Goal: Book appointment/travel/reservation

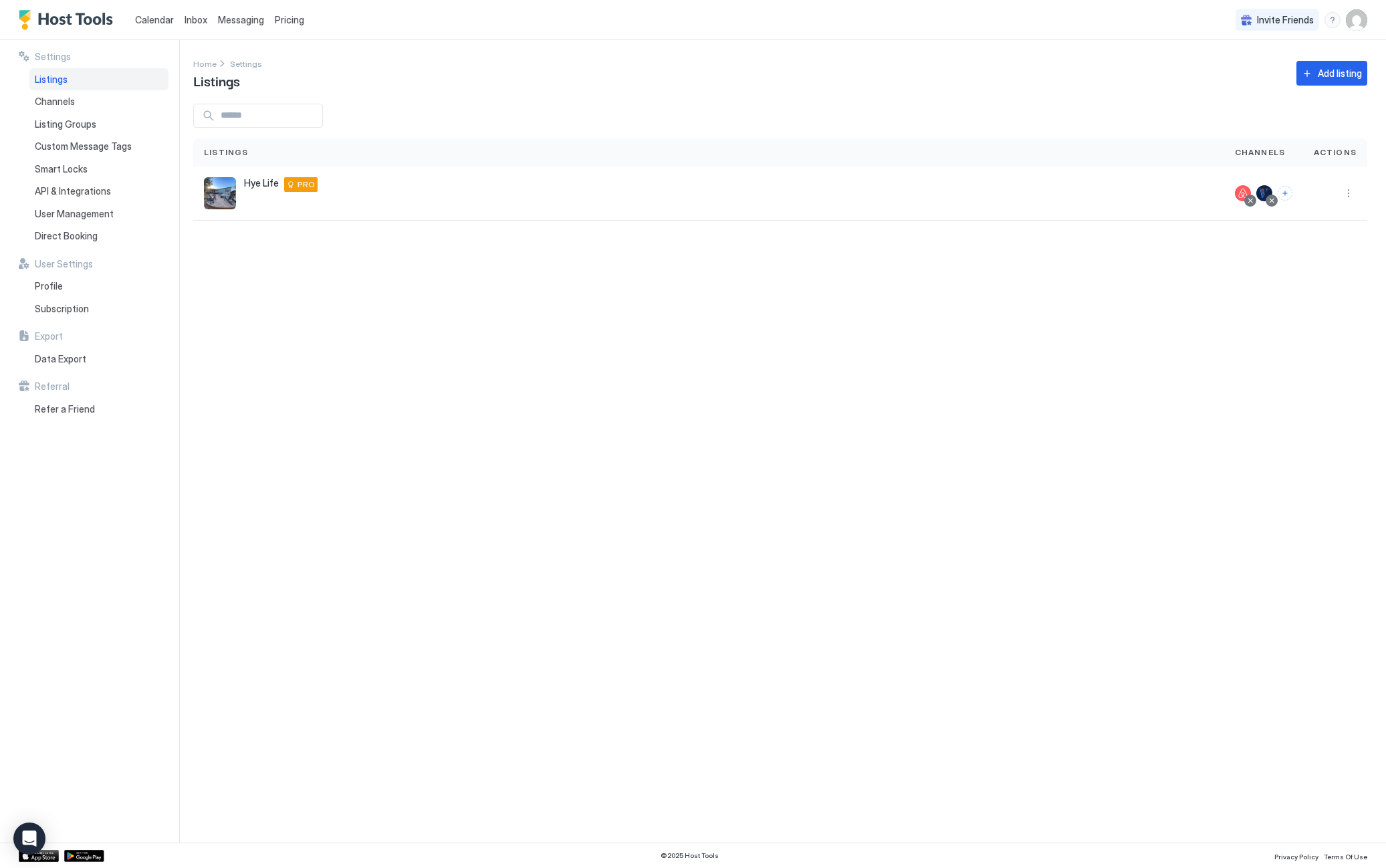
click at [153, 20] on span "Calendar" at bounding box center [154, 20] width 39 height 11
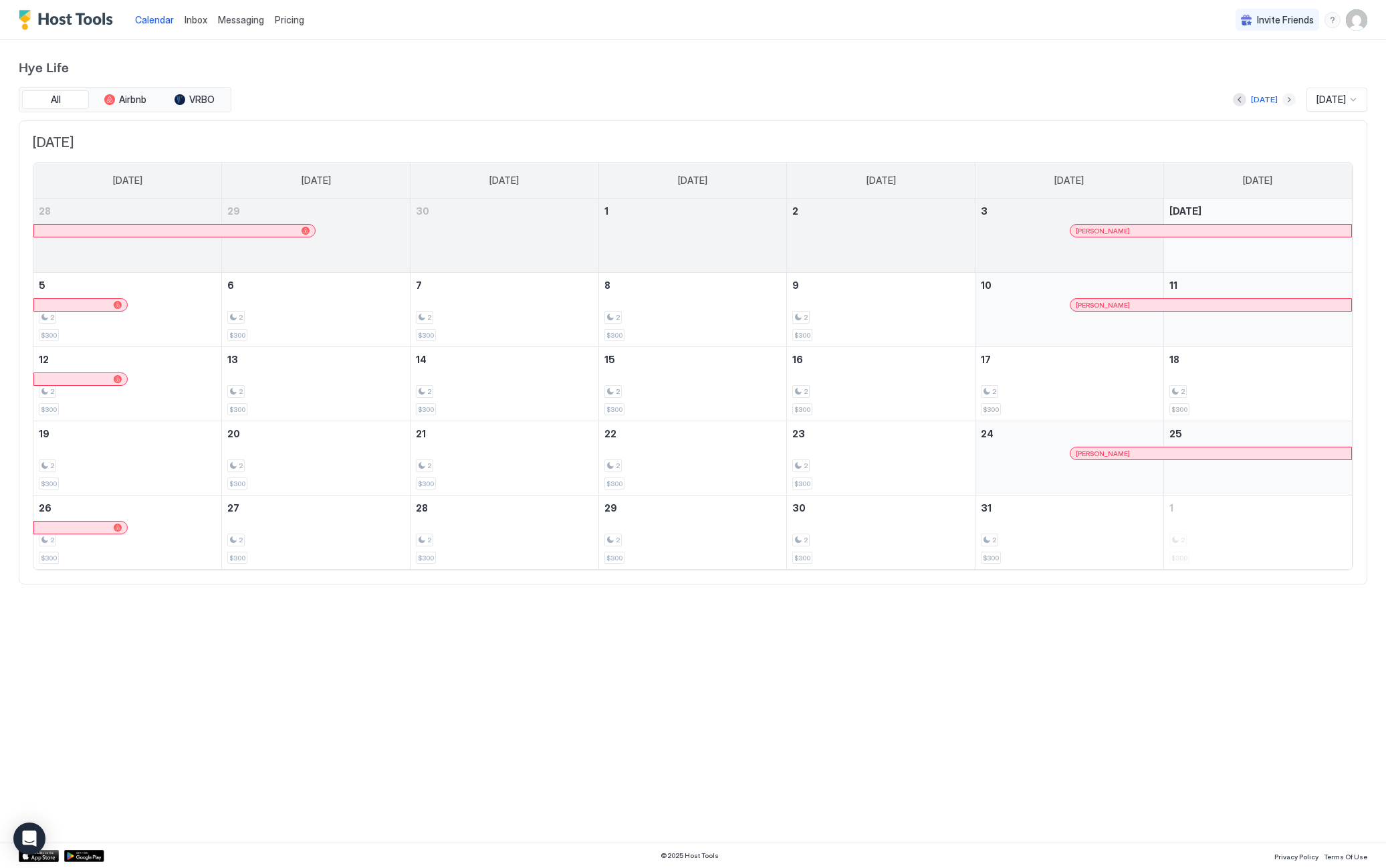
click at [1283, 96] on button "Next month" at bounding box center [1289, 100] width 13 height 13
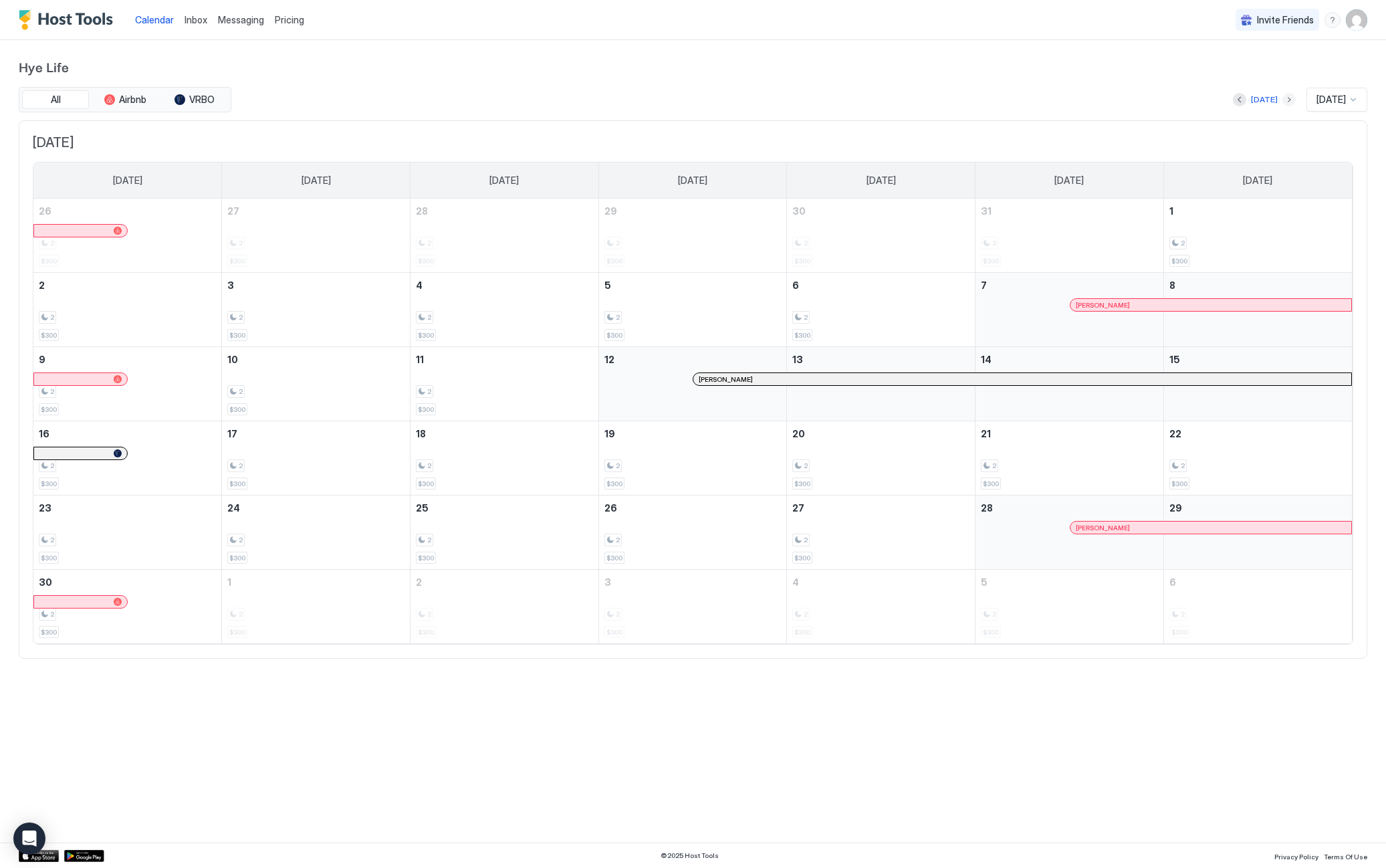
click at [1283, 96] on button "Next month" at bounding box center [1289, 100] width 13 height 13
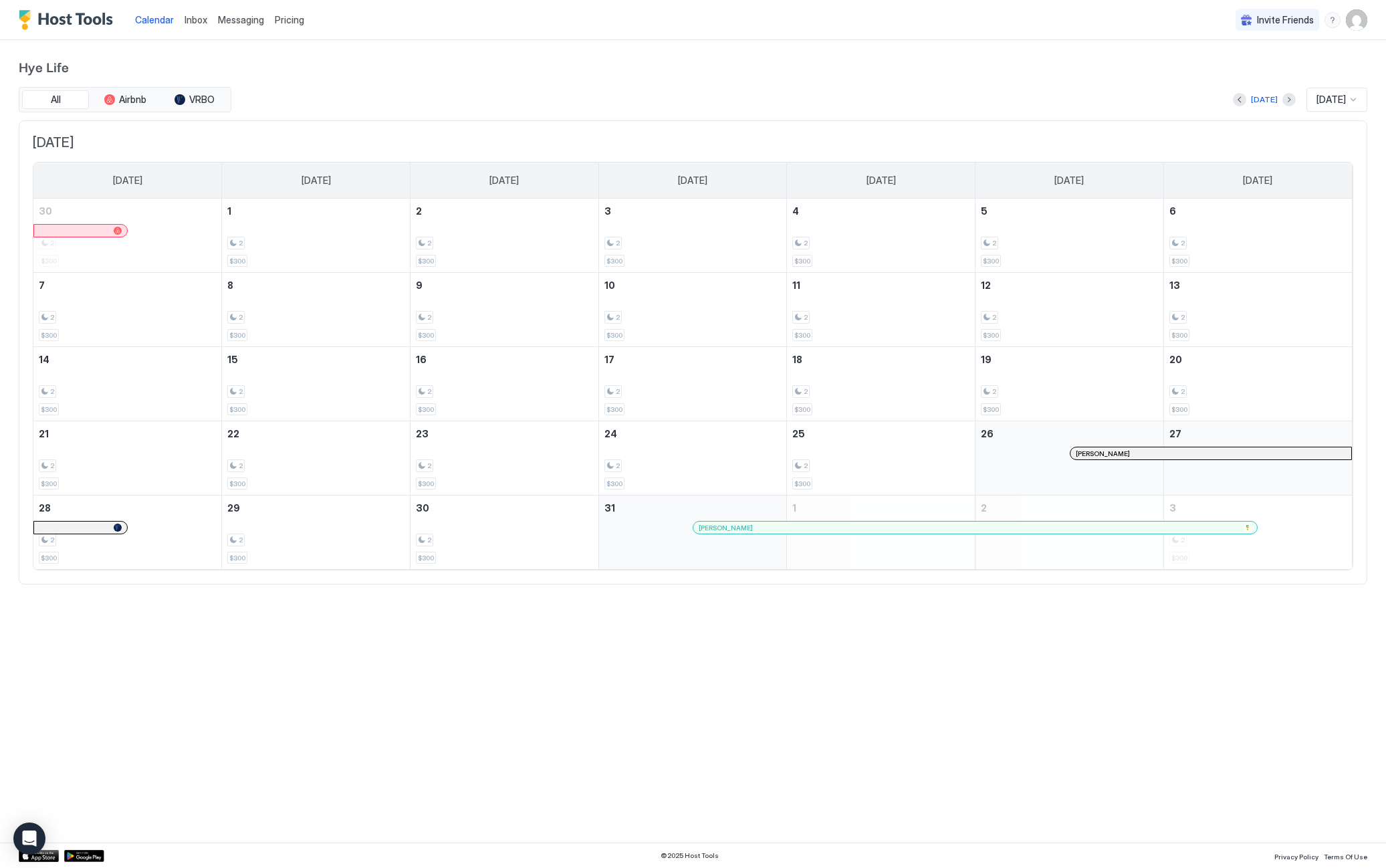
click at [1283, 93] on div at bounding box center [1289, 100] width 13 height 13
click at [1283, 97] on button "Next month" at bounding box center [1289, 100] width 13 height 13
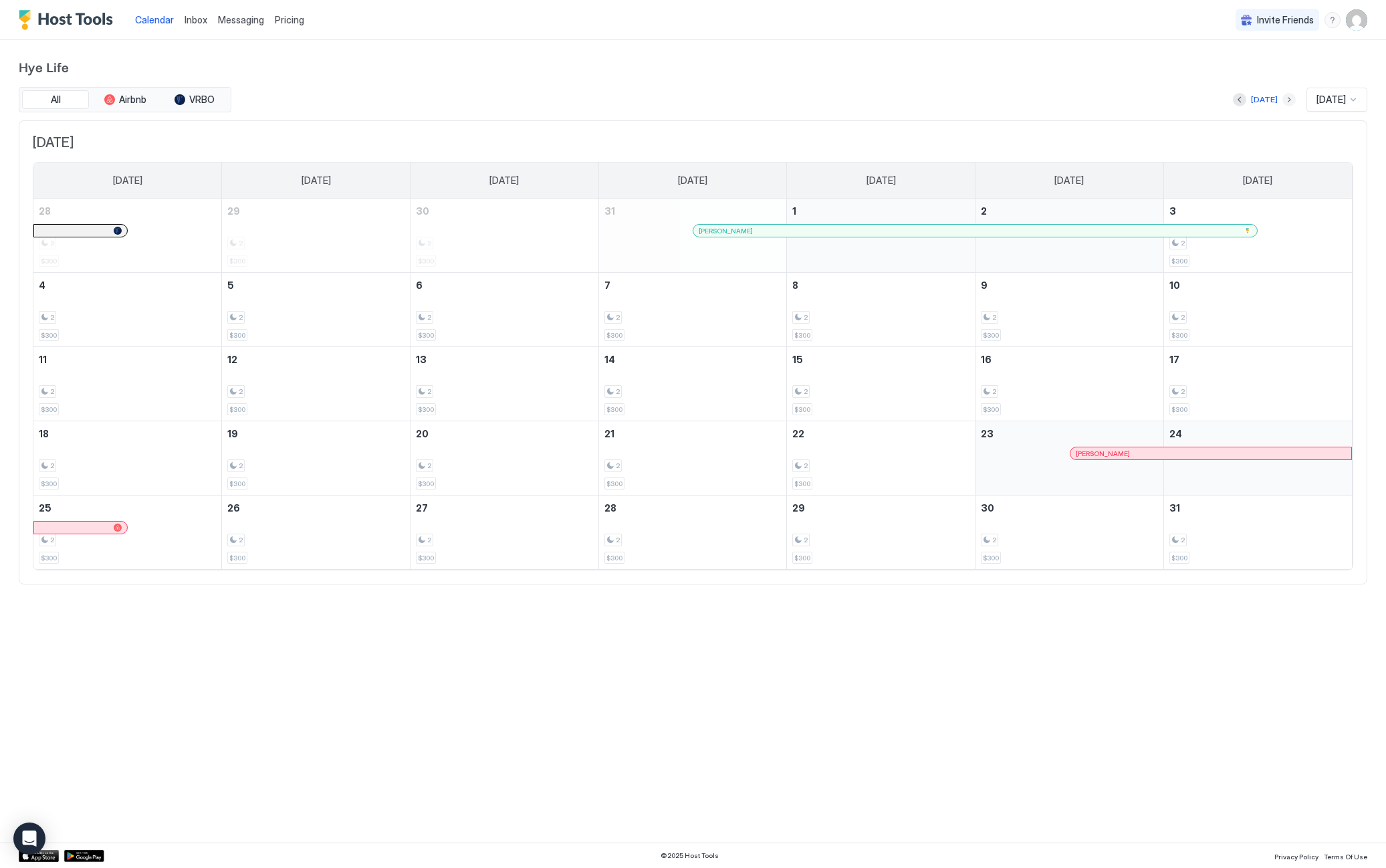
click at [1283, 97] on button "Next month" at bounding box center [1289, 100] width 13 height 13
